Goal: Task Accomplishment & Management: Manage account settings

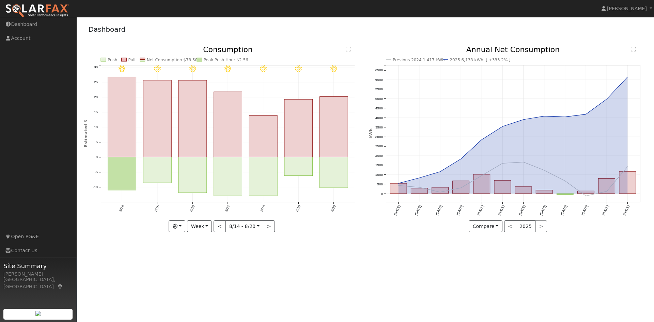
click at [143, 59] on rect at bounding box center [142, 58] width 5 height 1
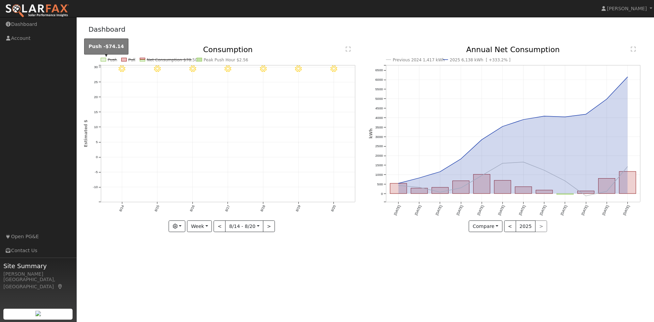
click at [105, 59] on rect at bounding box center [103, 59] width 5 height 3
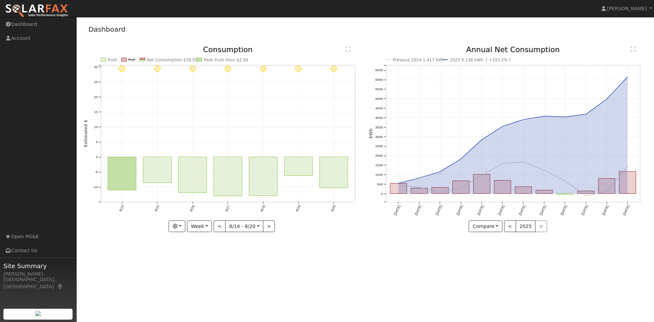
click at [143, 58] on icon "8/20 - Clear 8/19 - Clear 8/18 - Clear 8/17 - Clear 8/16 - Clear 8/15 - Clear 8…" at bounding box center [223, 139] width 278 height 186
click at [22, 26] on link "Dashboard" at bounding box center [38, 24] width 77 height 14
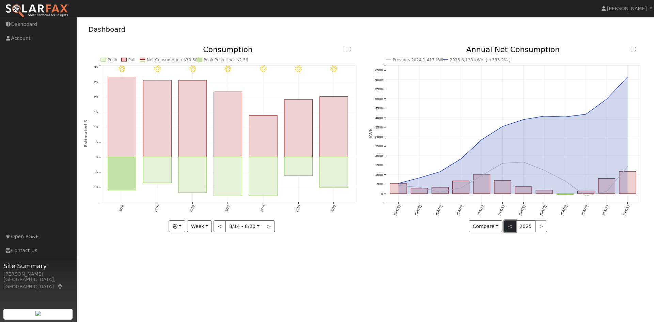
click at [510, 224] on button "<" at bounding box center [510, 226] width 12 height 12
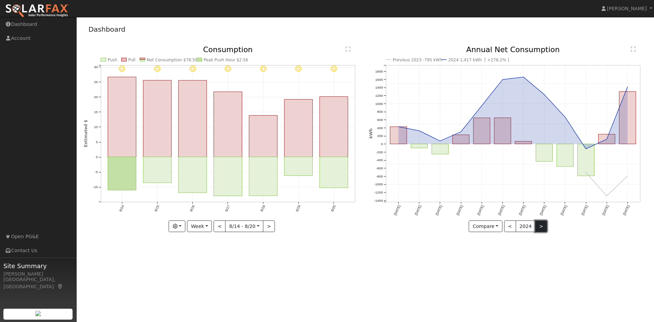
click at [539, 226] on button ">" at bounding box center [541, 226] width 12 height 12
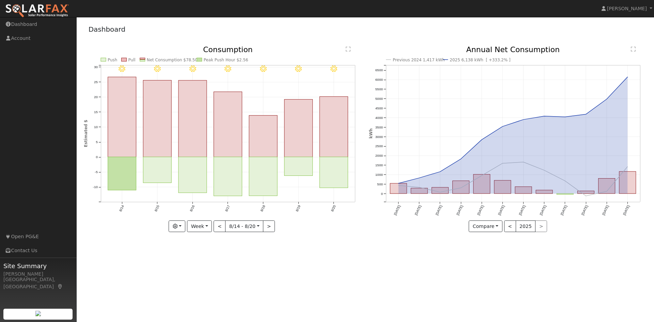
click at [536, 226] on div "< 2025 >" at bounding box center [525, 226] width 43 height 12
click at [510, 226] on button "<" at bounding box center [510, 226] width 12 height 12
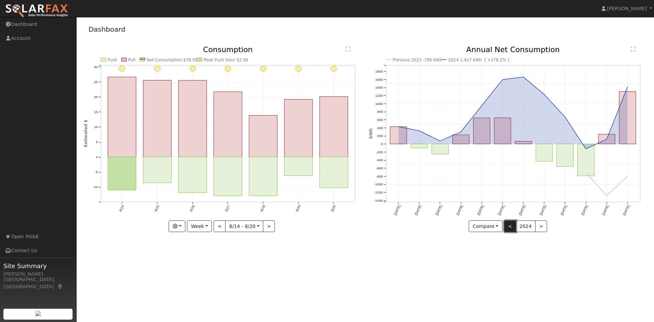
click at [510, 226] on button "<" at bounding box center [510, 226] width 12 height 12
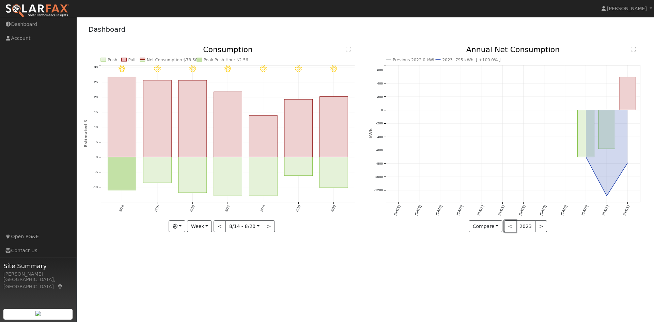
click at [509, 225] on button "<" at bounding box center [510, 226] width 12 height 12
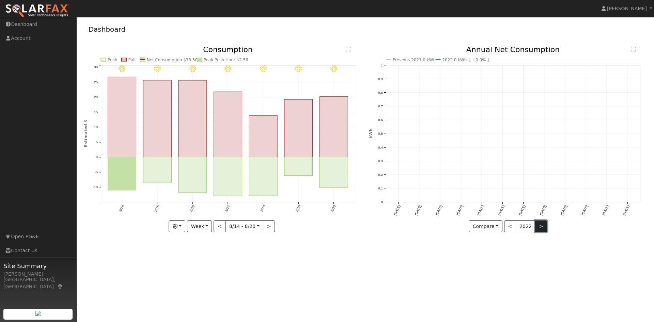
click at [535, 228] on button ">" at bounding box center [541, 226] width 12 height 12
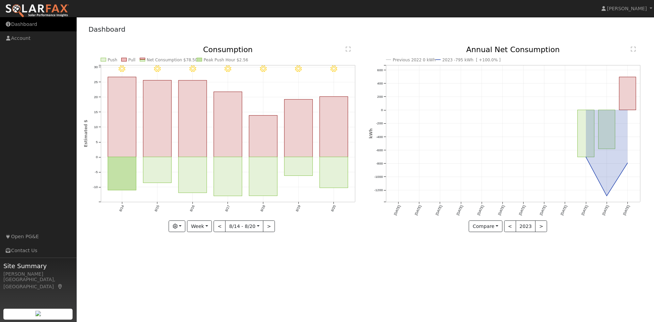
click at [28, 24] on link "Dashboard" at bounding box center [38, 24] width 77 height 14
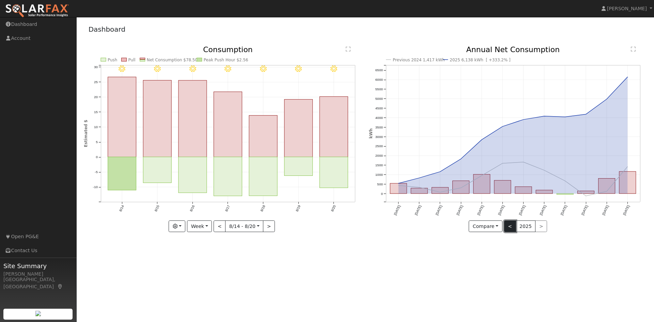
click at [511, 226] on button "<" at bounding box center [510, 226] width 12 height 12
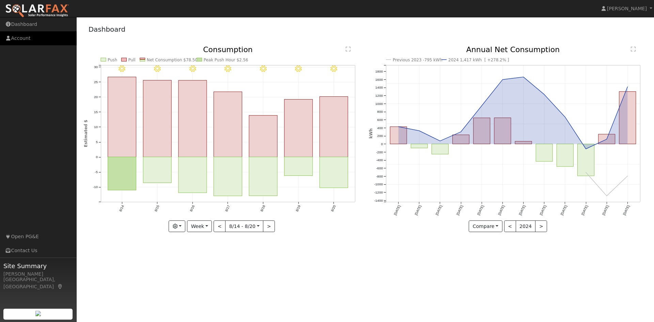
click at [11, 37] on link "Account" at bounding box center [38, 38] width 77 height 14
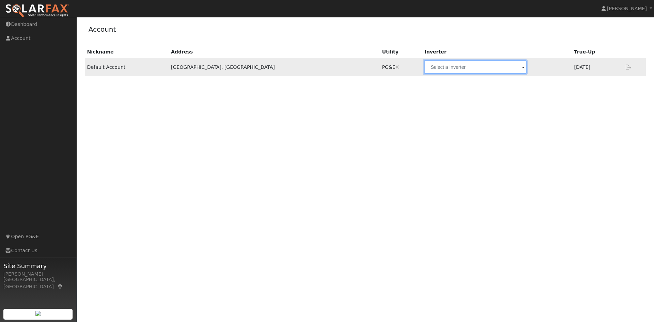
click at [436, 68] on input "text" at bounding box center [475, 67] width 102 height 14
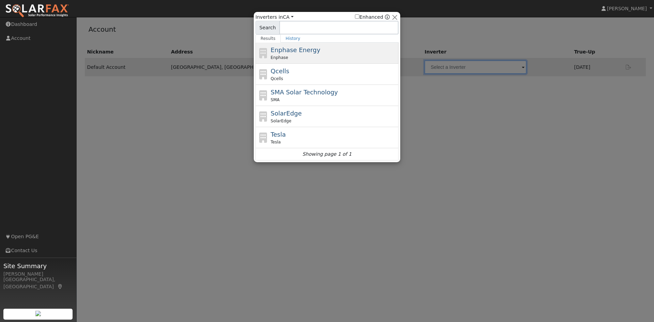
click at [281, 50] on span "Enphase Energy" at bounding box center [296, 49] width 50 height 7
type input "Enphase"
